Goal: Transaction & Acquisition: Book appointment/travel/reservation

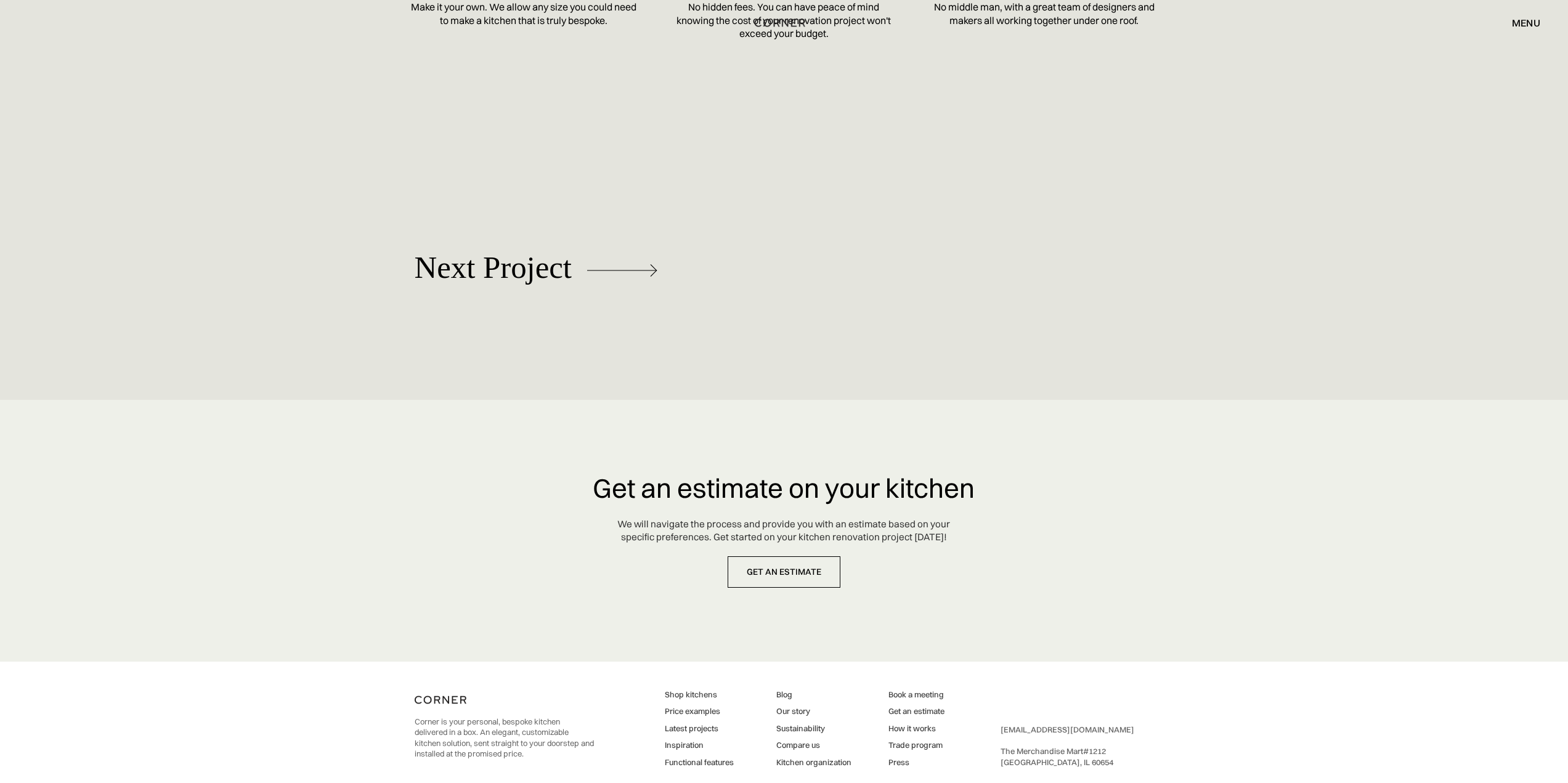
scroll to position [5172, 0]
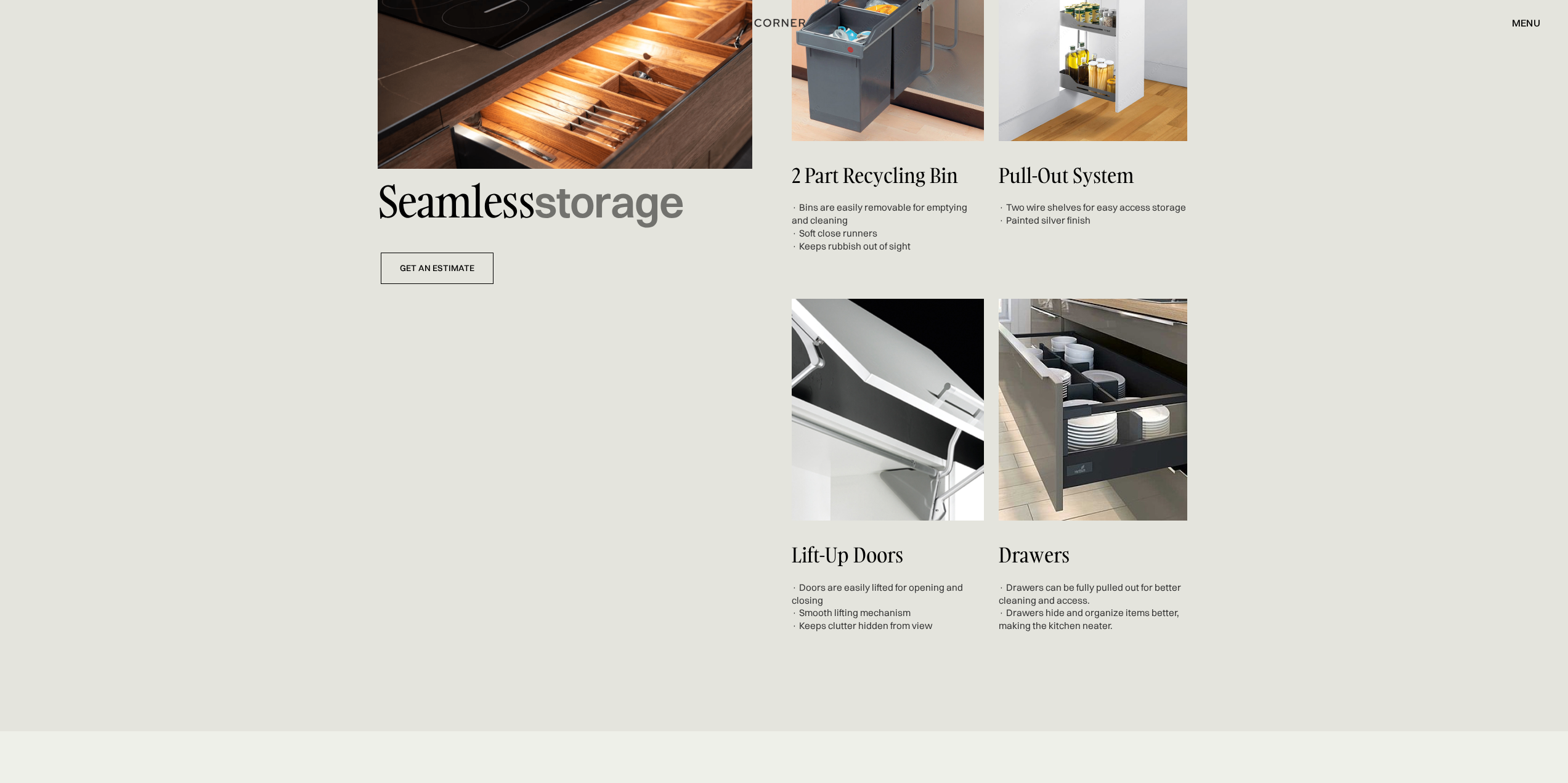
scroll to position [5419, 0]
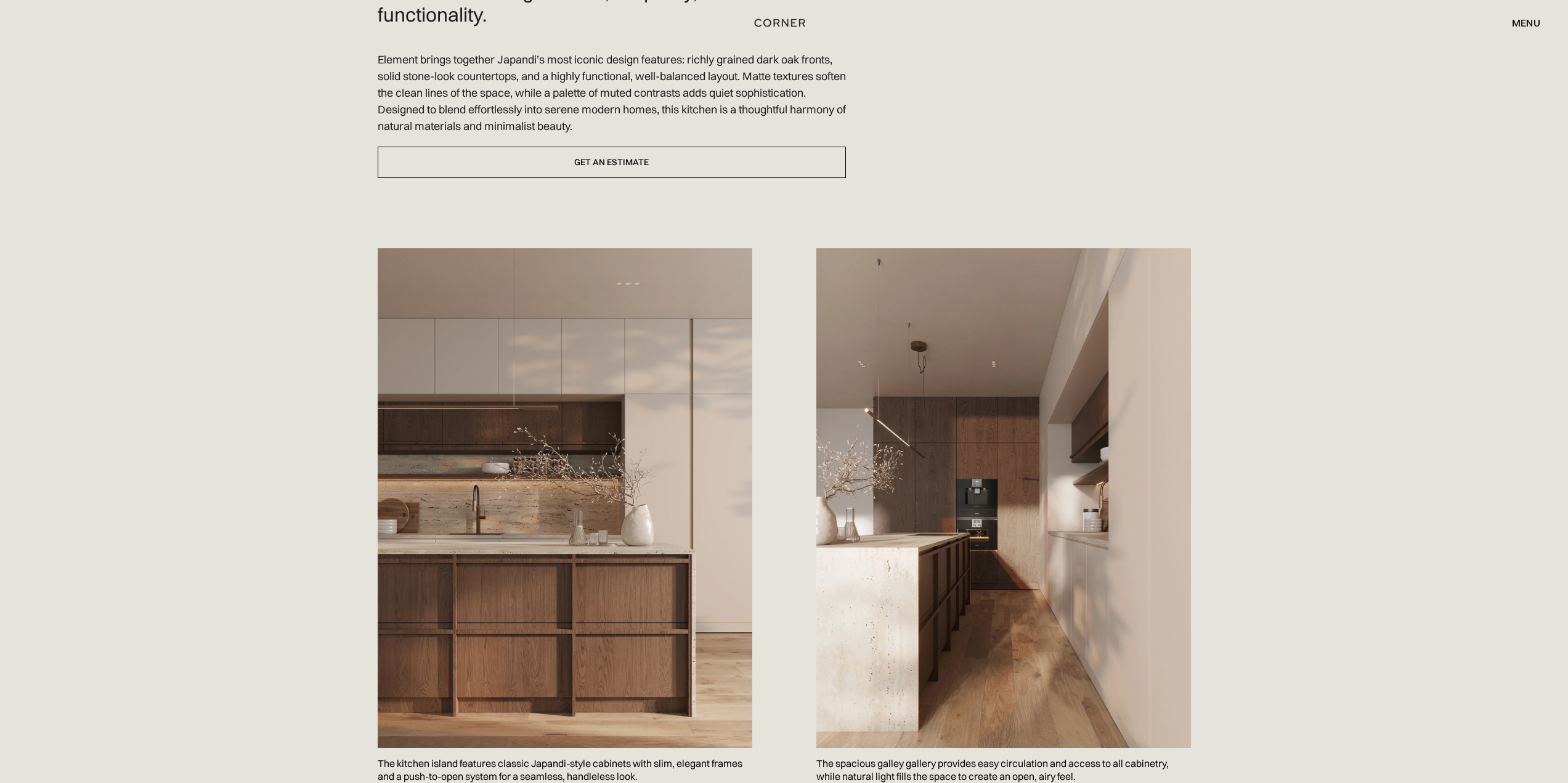
scroll to position [370, 0]
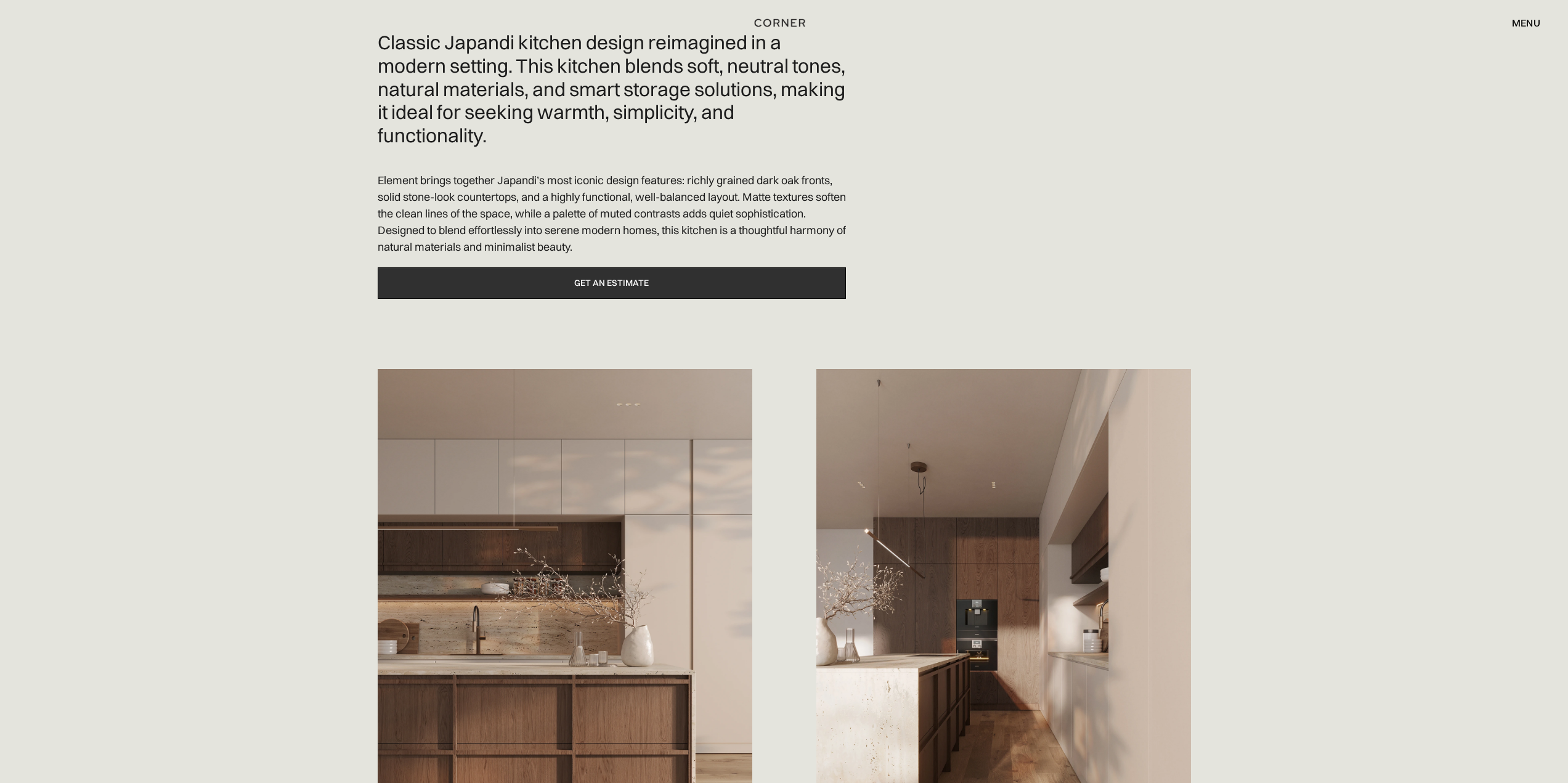
click at [586, 282] on link "Get an estimate" at bounding box center [612, 282] width 468 height 31
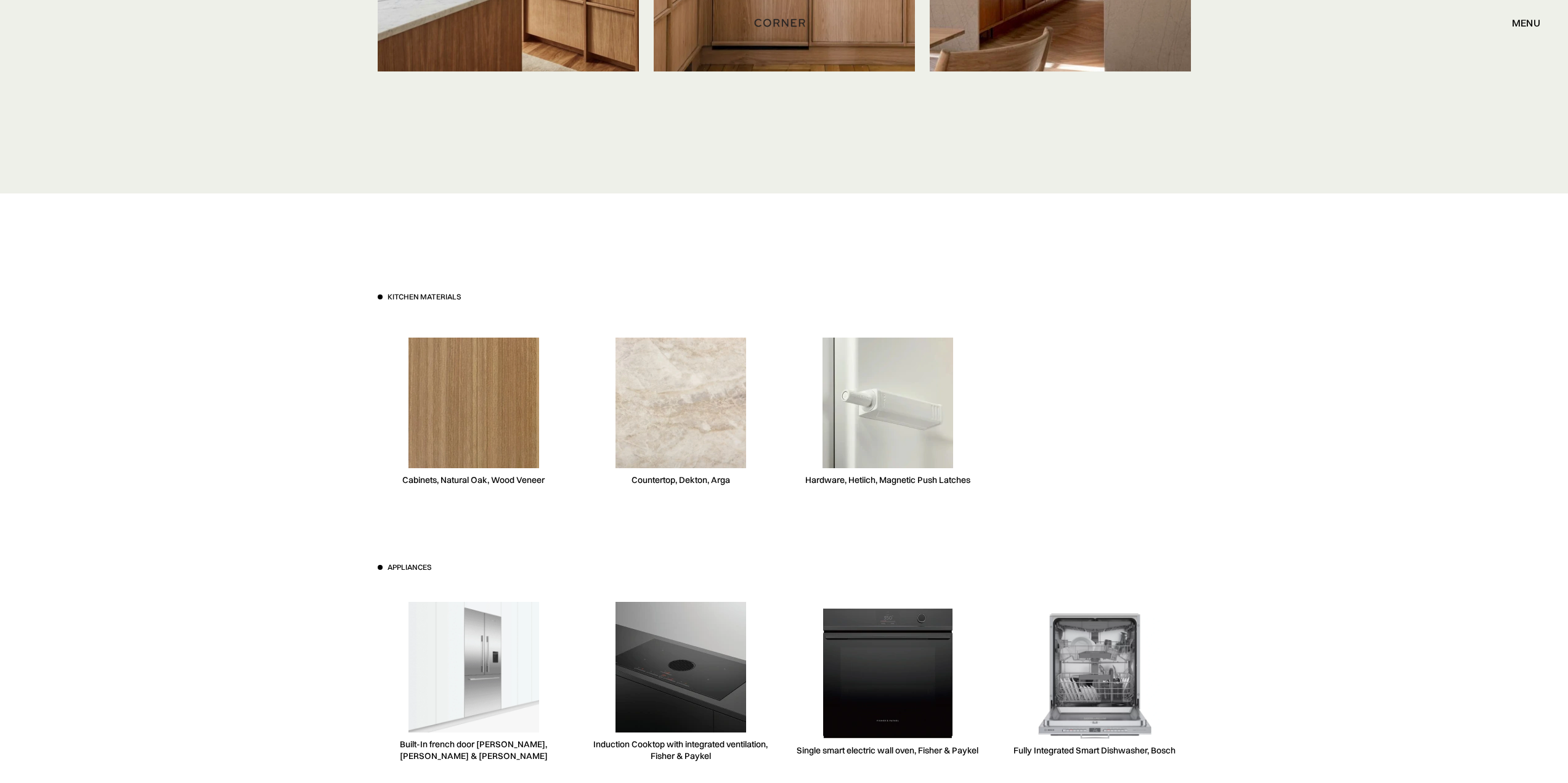
scroll to position [2833, 0]
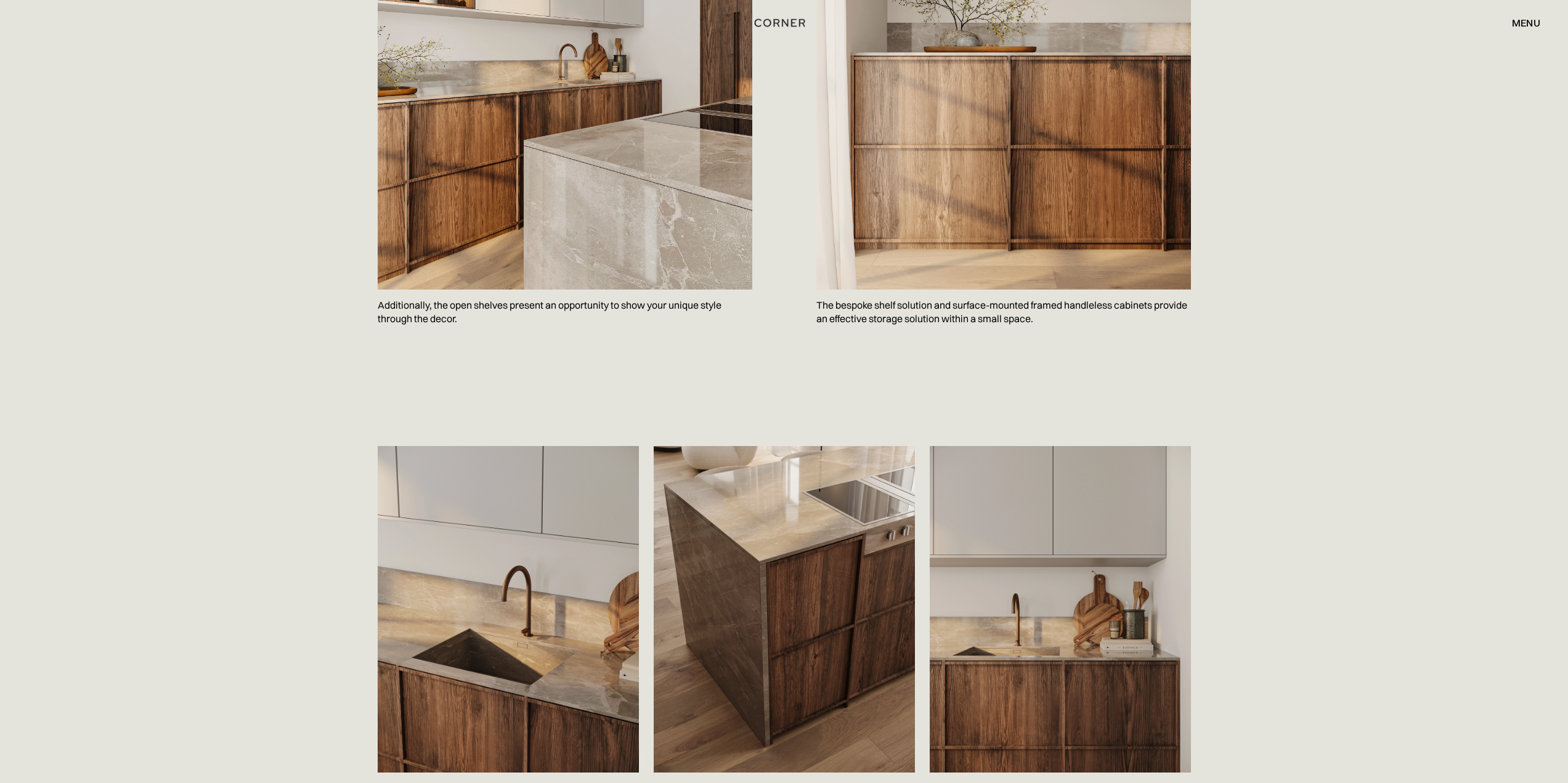
scroll to position [1478, 0]
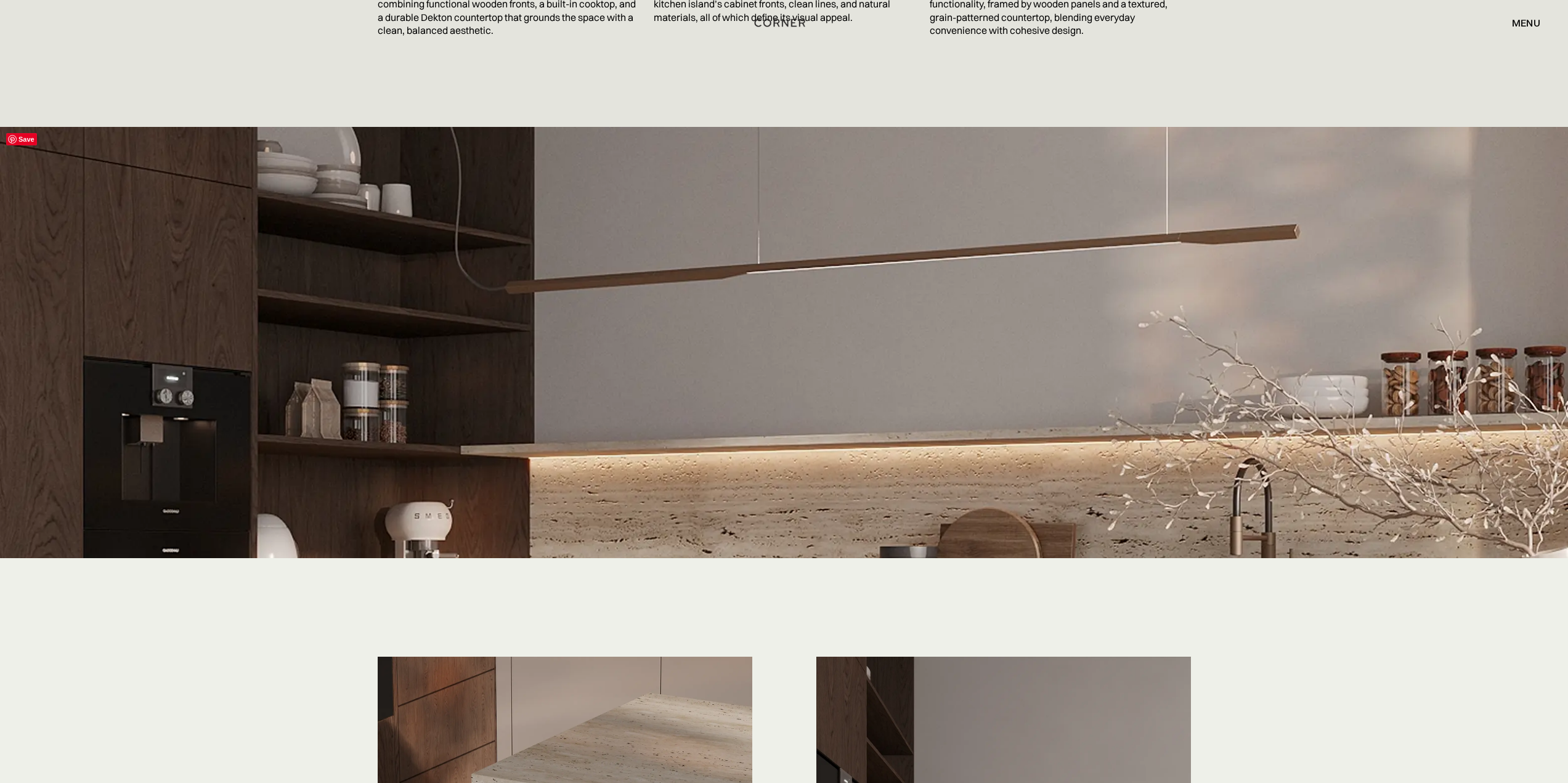
scroll to position [2094, 0]
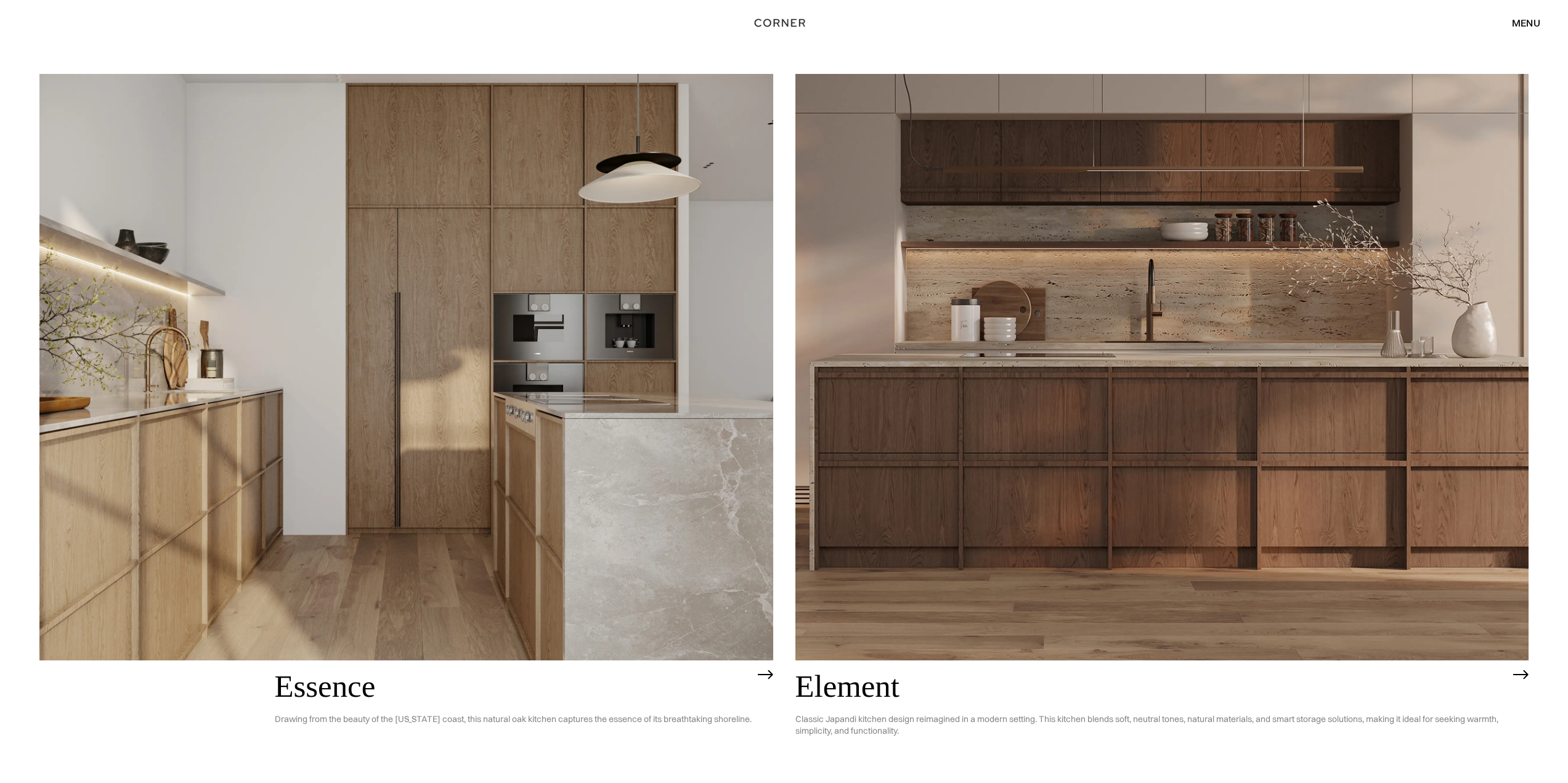
scroll to position [1756, 0]
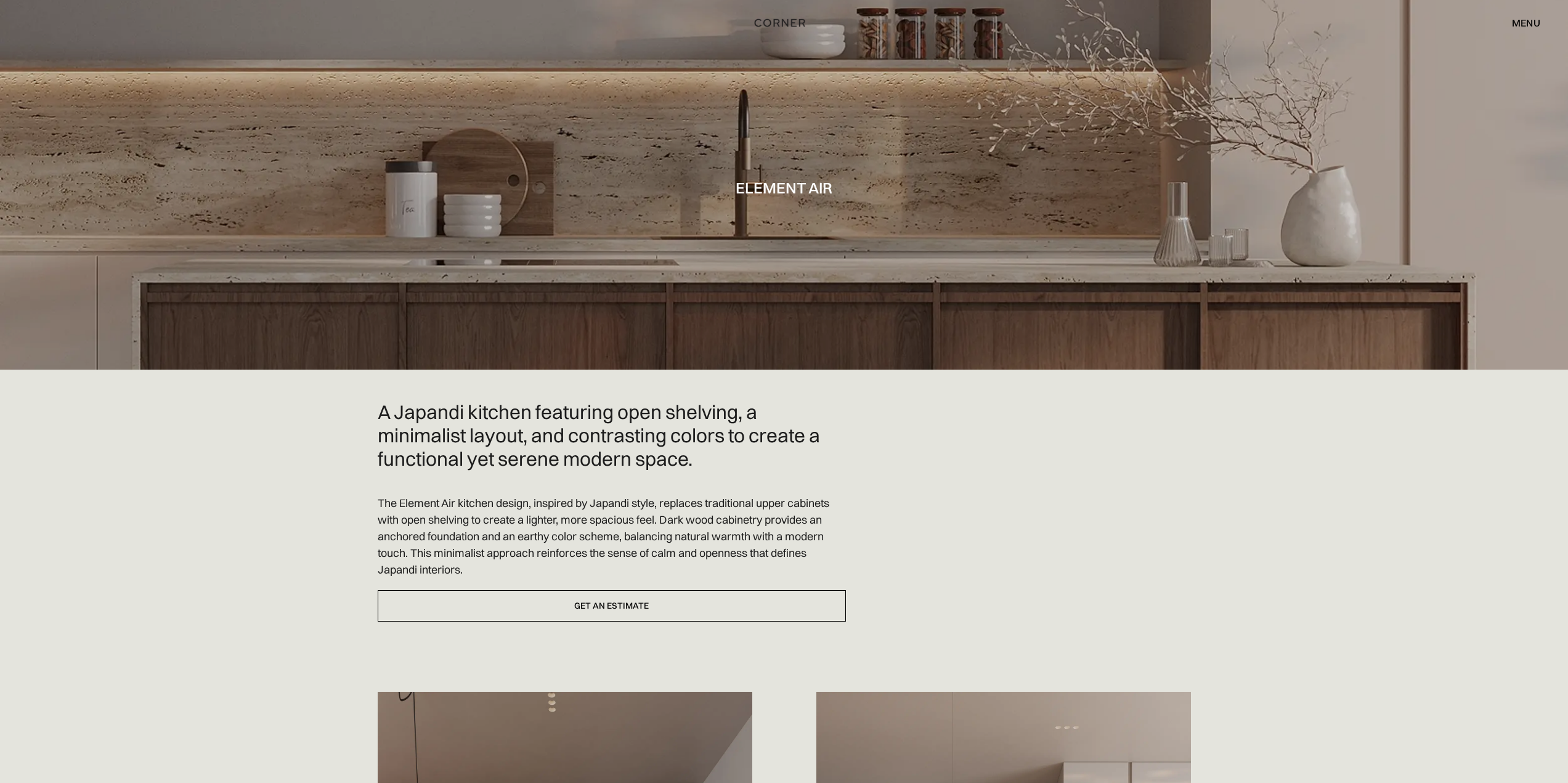
scroll to position [1909, 0]
